Goal: Transaction & Acquisition: Subscribe to service/newsletter

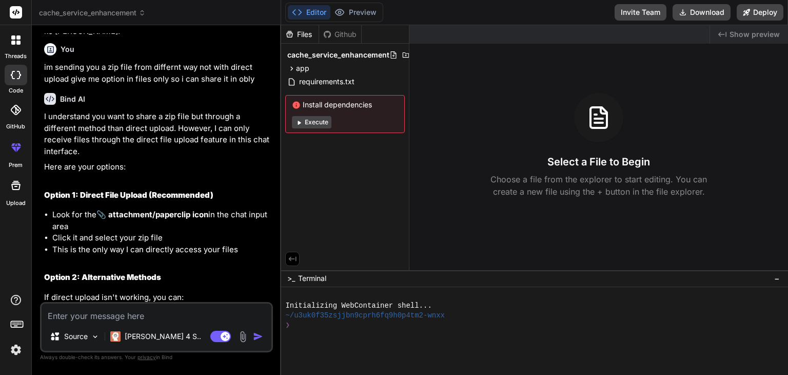
scroll to position [4006, 0]
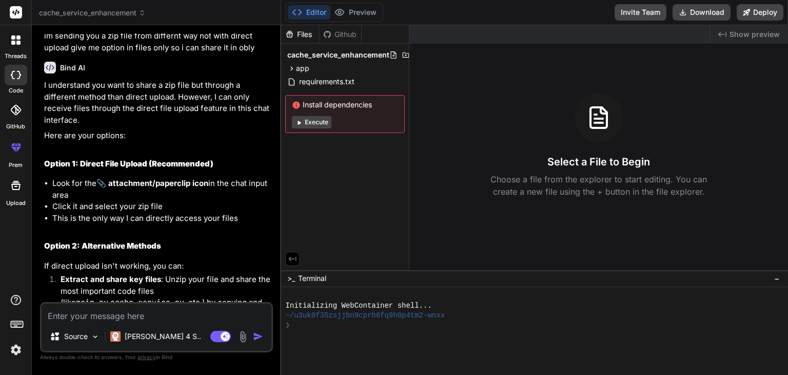
click at [241, 334] on img at bounding box center [243, 336] width 12 height 12
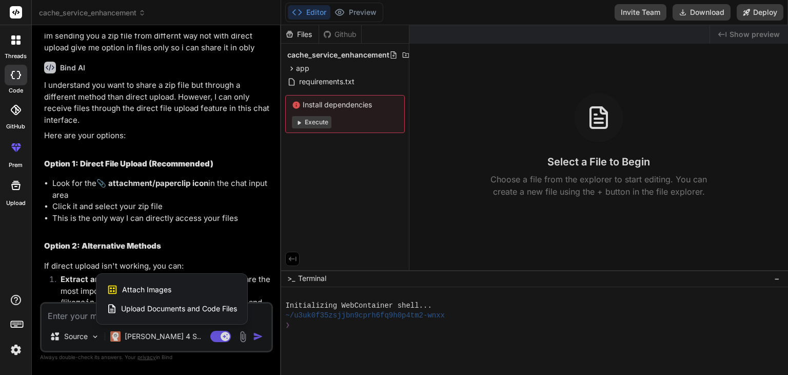
click at [241, 333] on div at bounding box center [394, 187] width 788 height 375
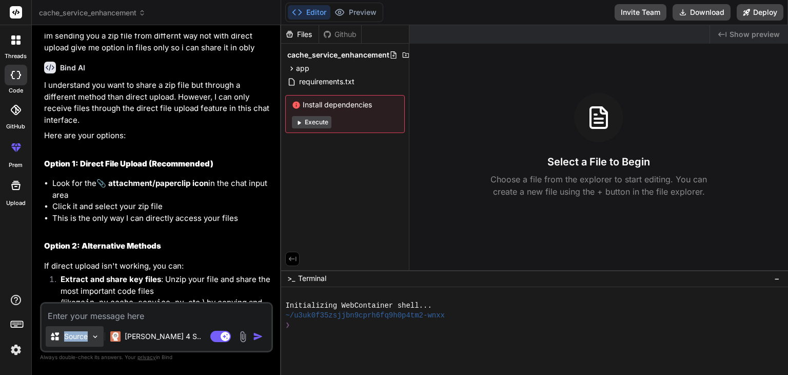
click at [89, 339] on div "Source" at bounding box center [75, 336] width 58 height 21
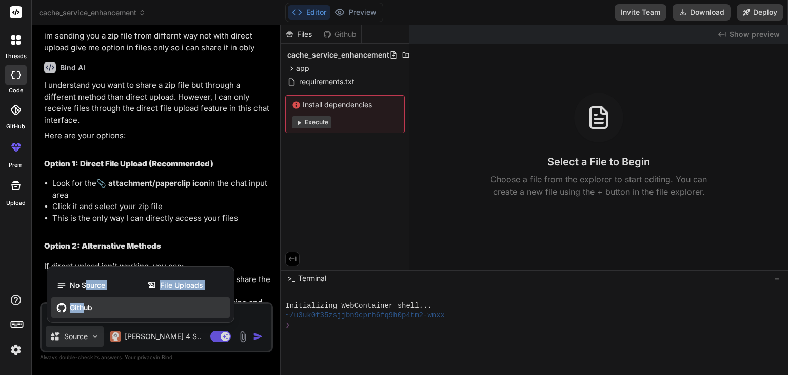
drag, startPoint x: 87, startPoint y: 293, endPoint x: 84, endPoint y: 305, distance: 12.2
click at [84, 305] on div "No Source File Uploads Github" at bounding box center [140, 295] width 187 height 51
click at [84, 306] on span "Github" at bounding box center [81, 307] width 23 height 10
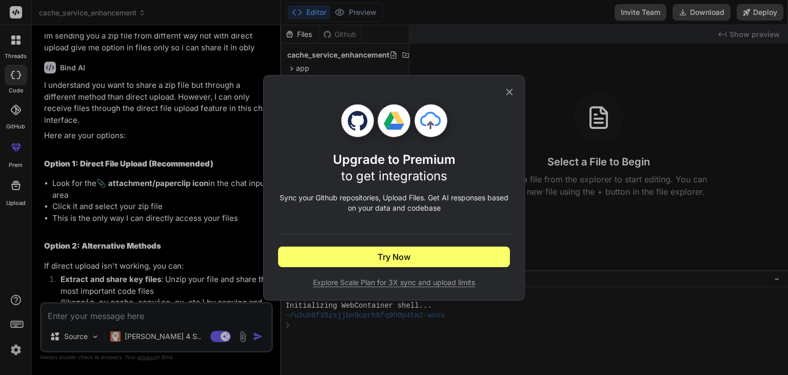
click at [519, 93] on div "Upgrade to Premium to get integrations Sync your Github repositories, Upload Fi…" at bounding box center [394, 187] width 262 height 225
click at [509, 91] on icon at bounding box center [509, 91] width 7 height 7
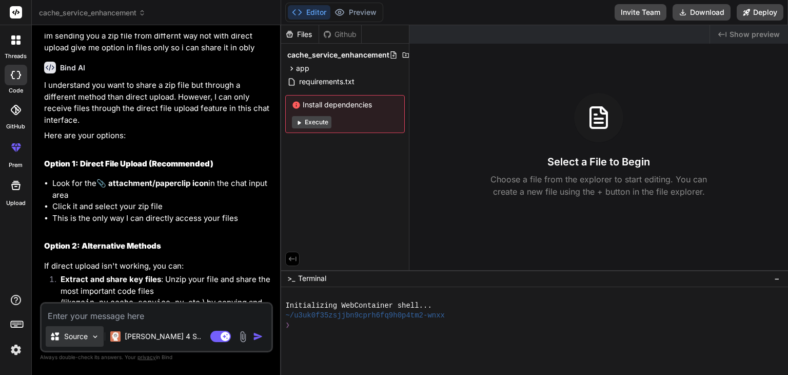
click at [86, 335] on p "Source" at bounding box center [76, 336] width 24 height 10
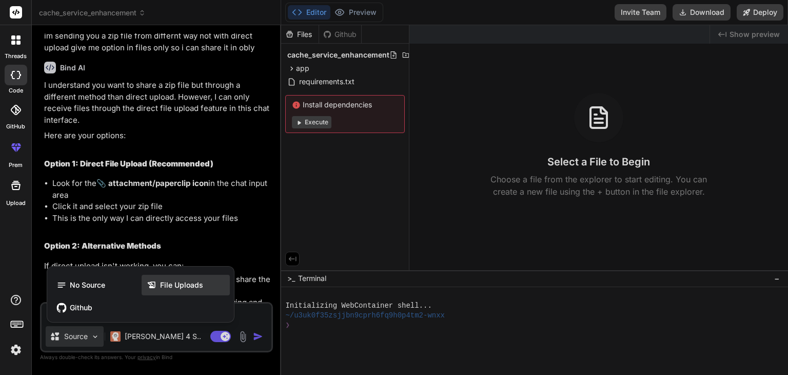
click at [172, 293] on div "File Uploads" at bounding box center [186, 284] width 88 height 21
type textarea "x"
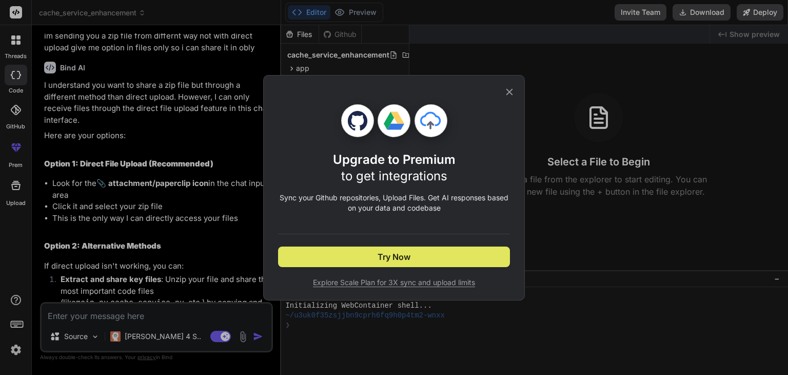
click at [373, 260] on button "Try Now" at bounding box center [394, 256] width 232 height 21
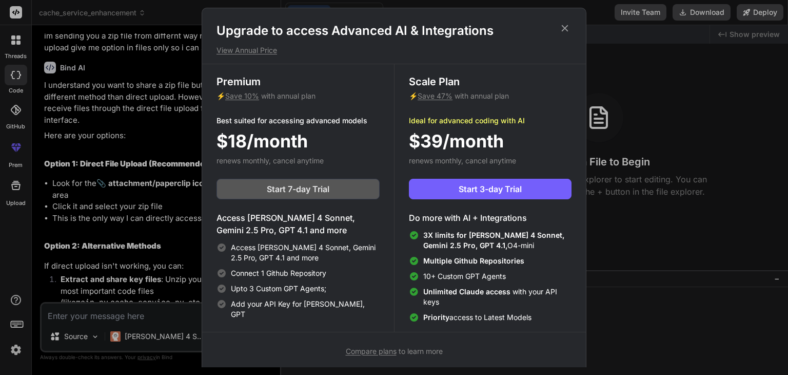
click at [298, 189] on span "Start 7-day Trial" at bounding box center [298, 189] width 63 height 12
click at [303, 199] on div "Premium ⚡ Save 10% with annual plan Best suited for accessing advanced models $…" at bounding box center [298, 197] width 192 height 267
click at [345, 202] on div "Premium ⚡ Save 10% with annual plan Best suited for accessing advanced models $…" at bounding box center [298, 197] width 192 height 267
click at [301, 218] on h4 "Access [PERSON_NAME] 4 Sonnet, Gemini 2.5 Pro, GPT 4.1 and more" at bounding box center [297, 223] width 163 height 25
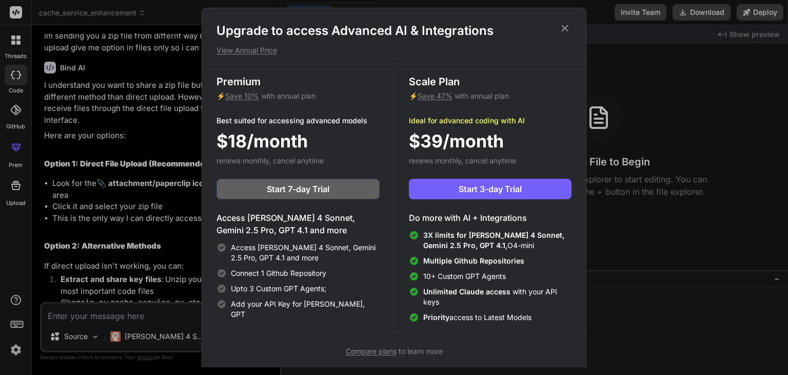
click at [349, 266] on div "Access [PERSON_NAME] 4 Sonnet, Gemini 2.5 Pro, GPT 4.1 and more Connect 1 Githu…" at bounding box center [297, 280] width 163 height 77
click at [480, 191] on span "Start 3-day Trial" at bounding box center [490, 189] width 63 height 12
